Goal: Information Seeking & Learning: Find contact information

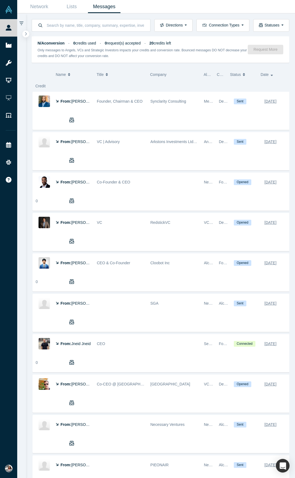
click at [154, 44] on strong "20" at bounding box center [151, 43] width 4 height 4
click at [154, 41] on strong "20" at bounding box center [151, 43] width 4 height 4
click at [163, 42] on span "20 credits left" at bounding box center [160, 43] width 22 height 4
click at [154, 42] on strong "20" at bounding box center [151, 43] width 4 height 4
click at [170, 42] on span "20 credits left" at bounding box center [160, 43] width 22 height 4
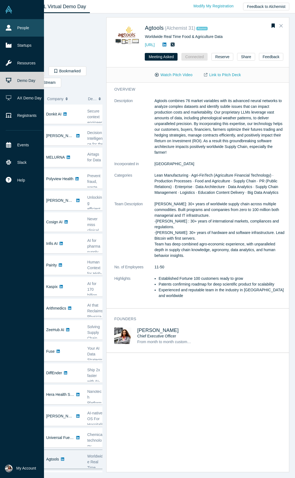
scroll to position [110, 0]
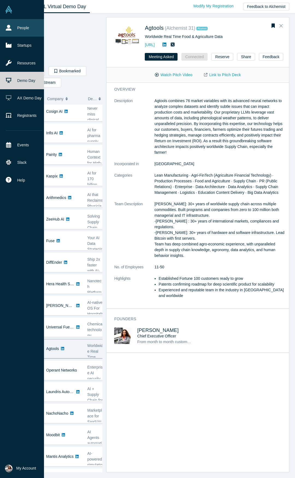
click at [13, 26] on link "People" at bounding box center [24, 27] width 48 height 17
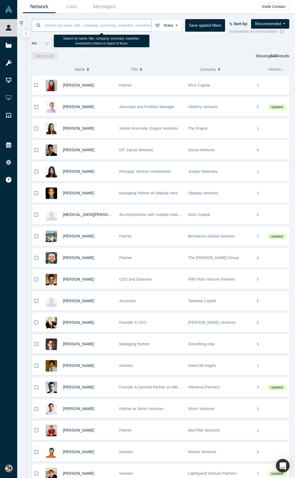
click at [53, 25] on input at bounding box center [97, 25] width 107 height 13
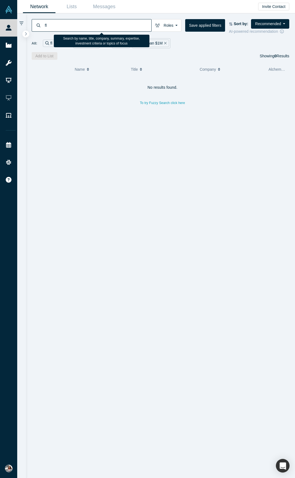
type input "f"
type input "122 w"
click at [50, 24] on input "122 w" at bounding box center [97, 25] width 107 height 13
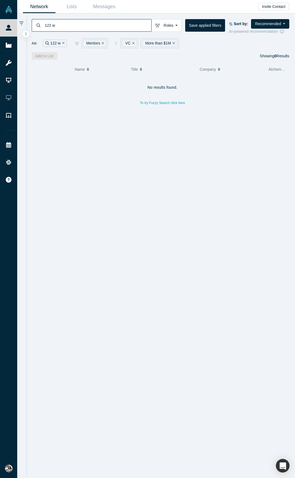
drag, startPoint x: 58, startPoint y: 25, endPoint x: 39, endPoint y: 25, distance: 19.4
click at [39, 25] on div "122 w" at bounding box center [92, 25] width 120 height 13
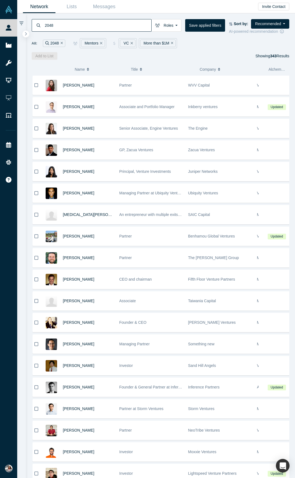
type input "2048"
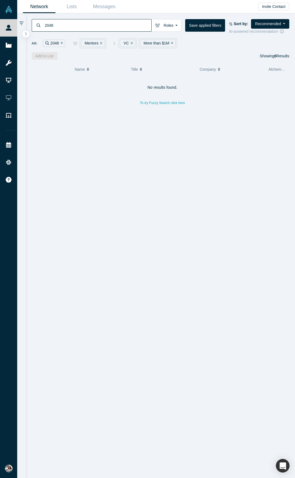
drag, startPoint x: 62, startPoint y: 29, endPoint x: 28, endPoint y: 26, distance: 33.9
click at [28, 26] on div "2048 Roles Mentors Founders Faculty Alumni Mentor Angels VCs Corporate Innovato…" at bounding box center [160, 36] width 269 height 46
click at [72, 8] on link "Lists" at bounding box center [71, 6] width 32 height 13
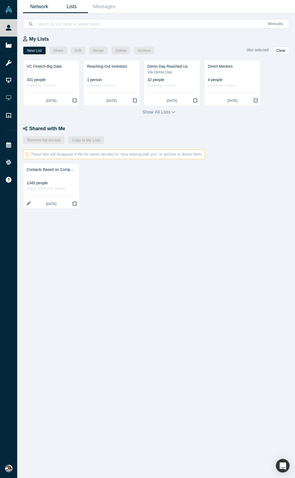
click at [36, 7] on link "Network" at bounding box center [39, 6] width 32 height 13
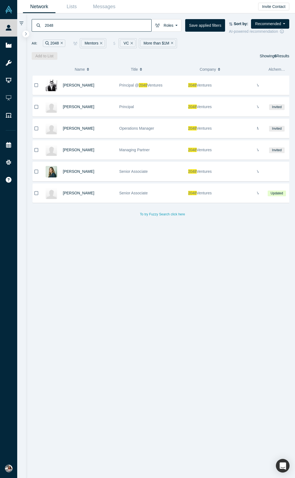
click at [130, 43] on icon "Remove Filter" at bounding box center [131, 43] width 2 height 4
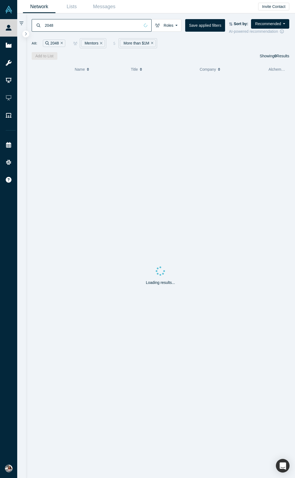
click at [152, 44] on icon "Remove Filter" at bounding box center [152, 43] width 2 height 4
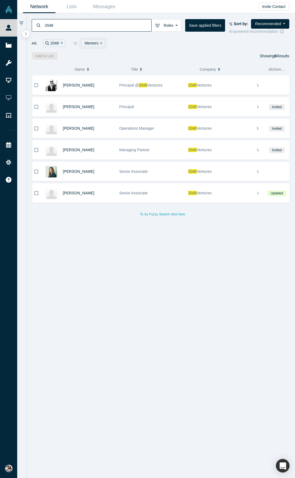
click at [100, 43] on icon "Remove Filter" at bounding box center [101, 43] width 2 height 2
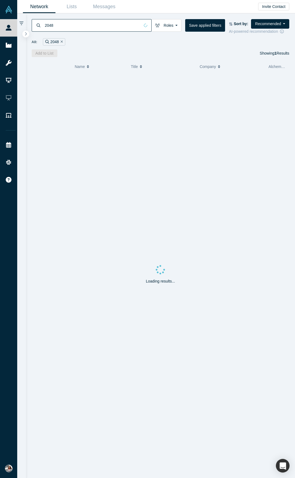
click at [62, 43] on div "2048" at bounding box center [54, 41] width 22 height 7
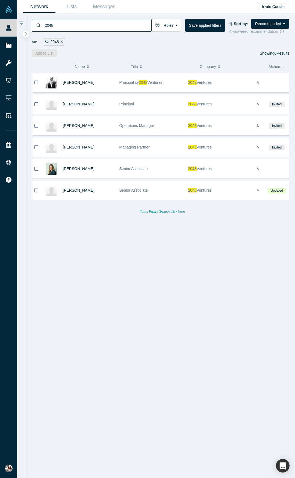
click at [61, 41] on icon "Remove Filter" at bounding box center [62, 42] width 2 height 4
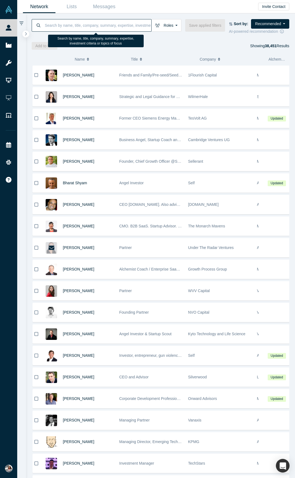
click at [53, 25] on input at bounding box center [97, 25] width 107 height 13
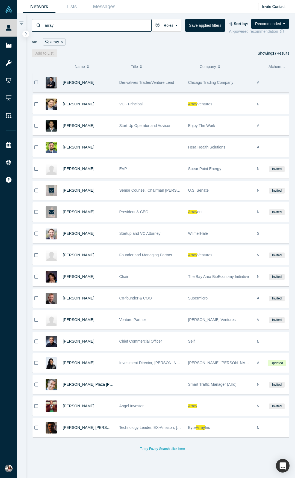
click at [38, 83] on icon "Bookmark" at bounding box center [36, 82] width 4 height 5
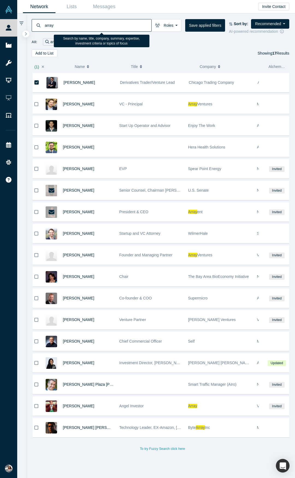
click at [56, 28] on input "array" at bounding box center [97, 25] width 107 height 13
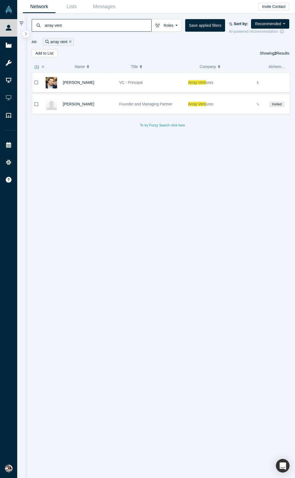
click at [52, 473] on div "James Conigliaro VC - Principal Array Vent ures Mentor, VC Shruti Gandhi Founde…" at bounding box center [163, 277] width 262 height 409
drag, startPoint x: 133, startPoint y: 198, endPoint x: 229, endPoint y: 205, distance: 96.3
click at [230, 203] on div "James Conigliaro VC - Principal Array Vent ures Mentor, VC Shruti Gandhi Founde…" at bounding box center [163, 277] width 262 height 409
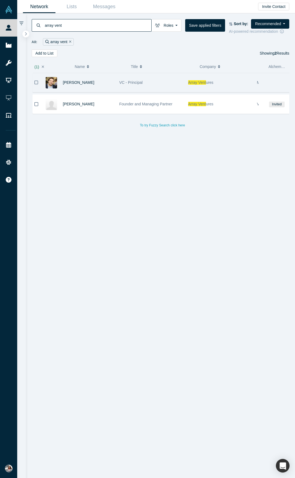
click at [206, 82] on span "Array Vent" at bounding box center [197, 82] width 18 height 4
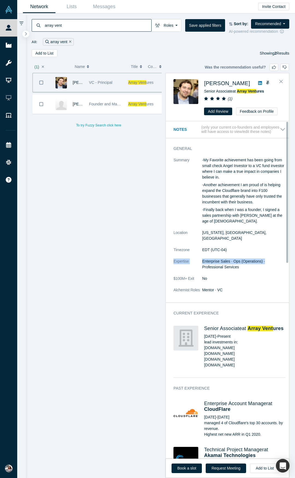
drag, startPoint x: 288, startPoint y: 239, endPoint x: 288, endPoint y: 249, distance: 10.4
click at [288, 249] on div "General Summary -My Favorite achievement has been going from small check Angel …" at bounding box center [229, 222] width 127 height 160
drag, startPoint x: 287, startPoint y: 246, endPoint x: 290, endPoint y: 52, distance: 193.7
click at [294, 107] on div "( 1 ) Name Title Company Alchemist Role James Conigliaro VC - Principal Array V…" at bounding box center [160, 267] width 269 height 421
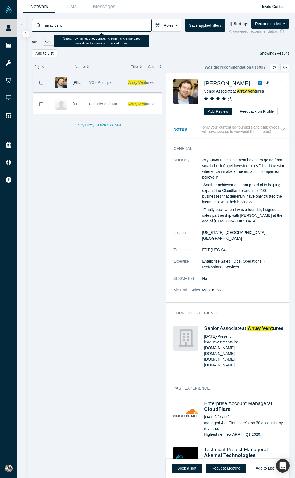
click at [62, 24] on input "array vent" at bounding box center [97, 25] width 107 height 13
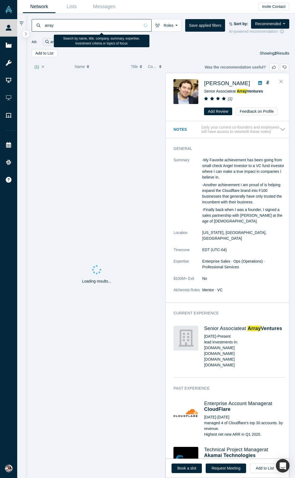
type input "array"
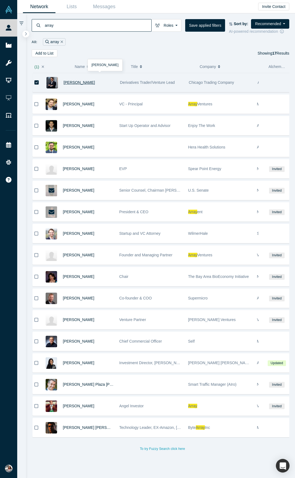
click at [86, 82] on span "George Kalant" at bounding box center [79, 82] width 31 height 4
